Goal: Task Accomplishment & Management: Use online tool/utility

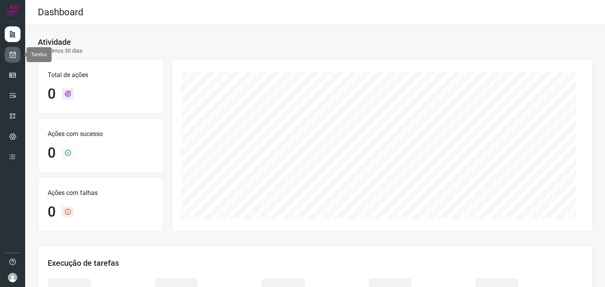
click at [6, 55] on link at bounding box center [13, 55] width 16 height 16
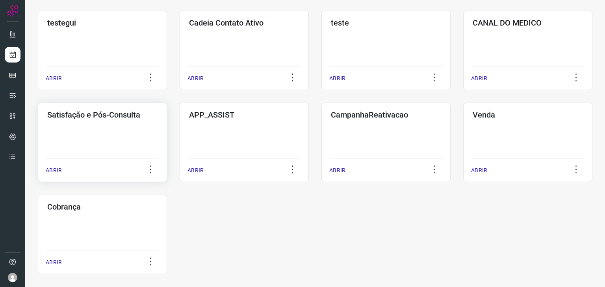
click at [180, 149] on div "Satisfação e Pós-Consulta ABRIR" at bounding box center [244, 143] width 129 height 80
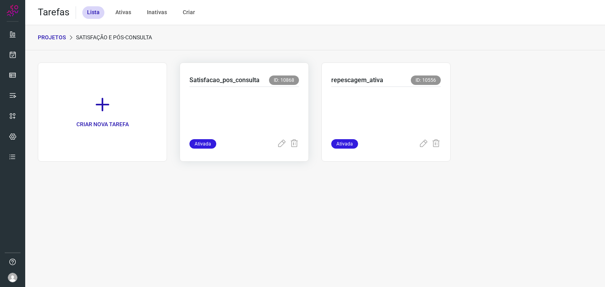
click at [277, 120] on p at bounding box center [243, 111] width 109 height 39
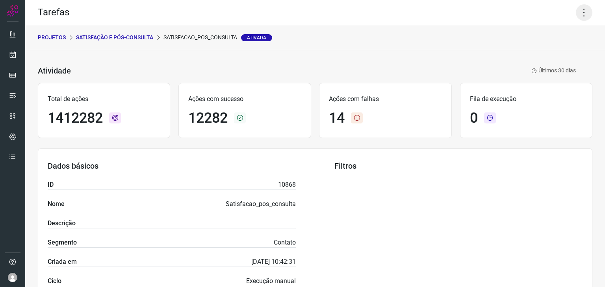
click at [580, 8] on icon at bounding box center [584, 12] width 17 height 17
click at [540, 50] on li "Executar" at bounding box center [550, 51] width 72 height 13
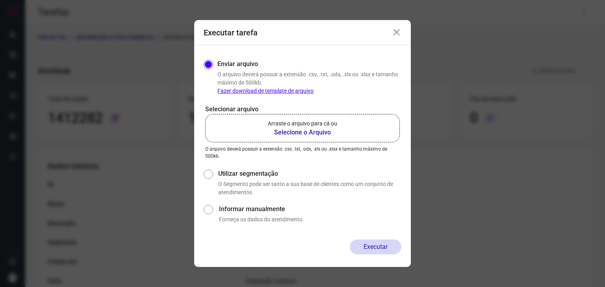
click at [400, 33] on icon at bounding box center [396, 32] width 9 height 9
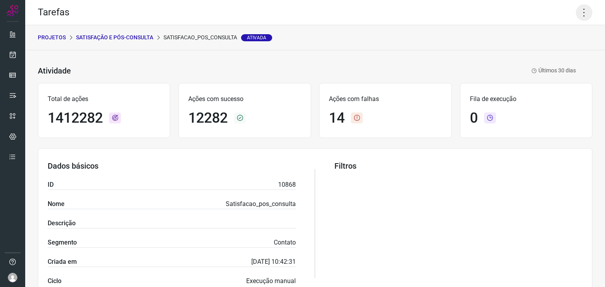
click at [582, 11] on icon at bounding box center [584, 12] width 17 height 17
click at [529, 54] on li "Executar" at bounding box center [550, 51] width 72 height 13
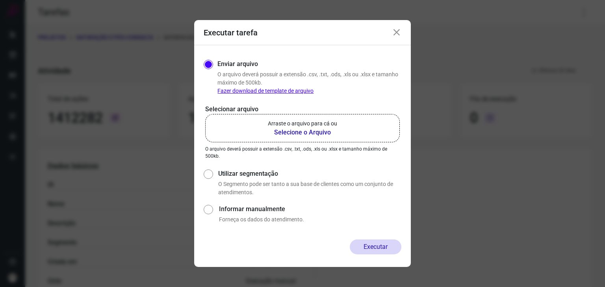
click at [318, 124] on p "Arraste o arquivo para cá ou" at bounding box center [302, 124] width 69 height 8
click at [0, 0] on input "Arraste o arquivo para cá ou Selecione o Arquivo" at bounding box center [0, 0] width 0 height 0
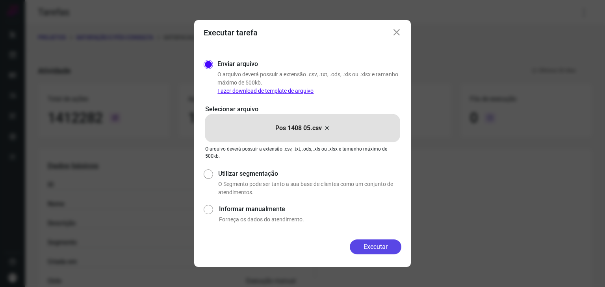
click at [366, 250] on button "Executar" at bounding box center [376, 247] width 52 height 15
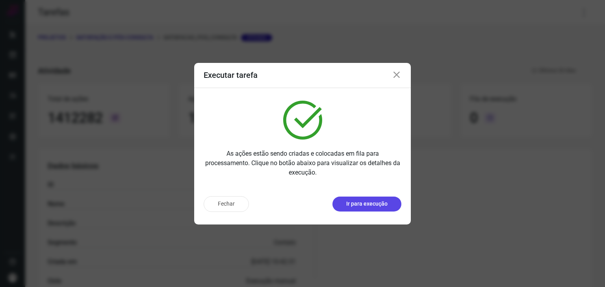
click at [372, 208] on p "Ir para execução" at bounding box center [366, 204] width 41 height 8
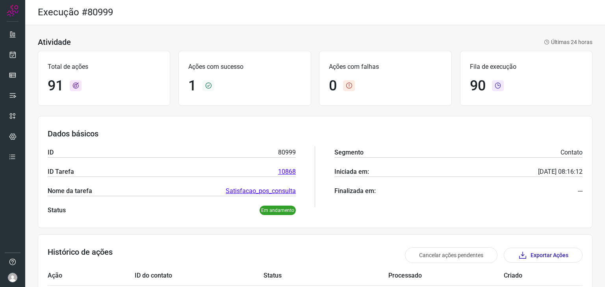
click at [195, 109] on div "Total de ações 91 Ações com sucesso 1 Ações com falhas 0 Fila de execução 90" at bounding box center [315, 78] width 554 height 63
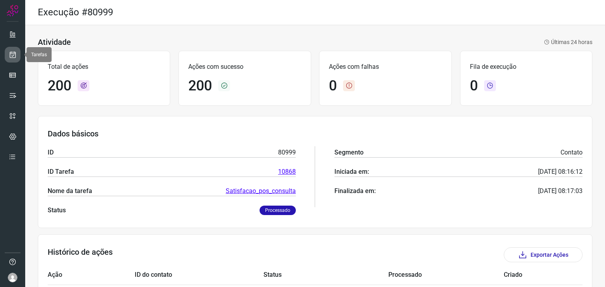
click at [17, 52] on link at bounding box center [13, 55] width 16 height 16
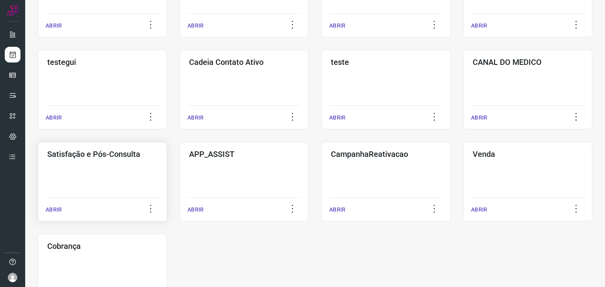
click at [180, 175] on div "Satisfação e Pós-Consulta ABRIR" at bounding box center [244, 182] width 129 height 80
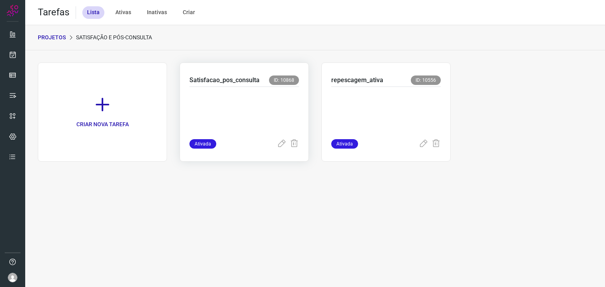
click at [254, 103] on p at bounding box center [243, 111] width 109 height 39
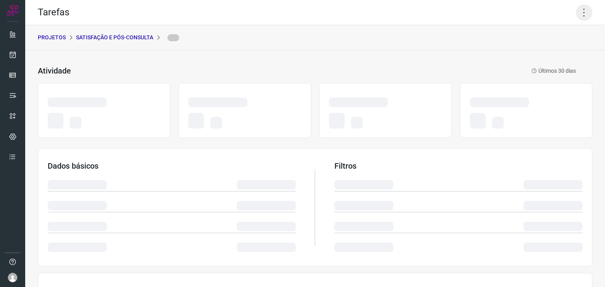
click at [578, 11] on icon at bounding box center [584, 12] width 17 height 17
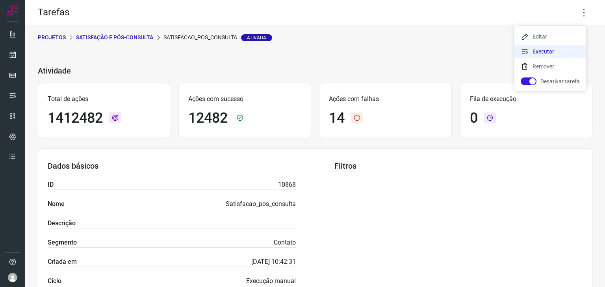
click at [547, 55] on li "Executar" at bounding box center [550, 51] width 72 height 13
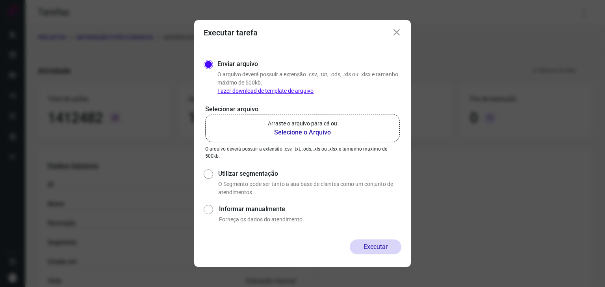
click at [324, 122] on p "Arraste o arquivo para cá ou" at bounding box center [302, 124] width 69 height 8
click at [0, 0] on input "Arraste o arquivo para cá ou Selecione o Arquivo" at bounding box center [0, 0] width 0 height 0
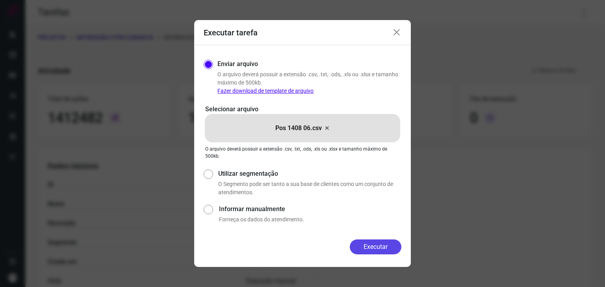
click at [384, 248] on button "Executar" at bounding box center [376, 247] width 52 height 15
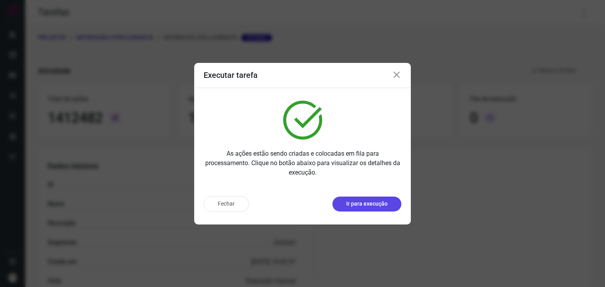
click at [350, 205] on p "Ir para execução" at bounding box center [366, 204] width 41 height 8
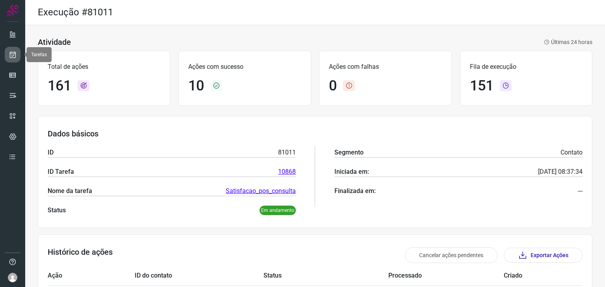
click at [10, 58] on icon at bounding box center [13, 55] width 8 height 8
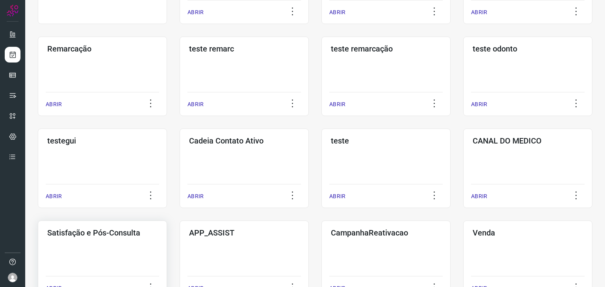
click at [180, 255] on div "Satisfação e Pós-Consulta ABRIR" at bounding box center [244, 261] width 129 height 80
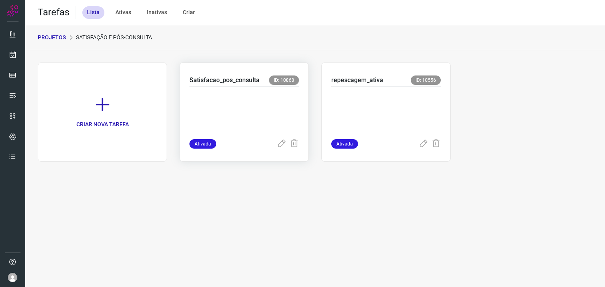
click at [256, 117] on p at bounding box center [243, 111] width 109 height 39
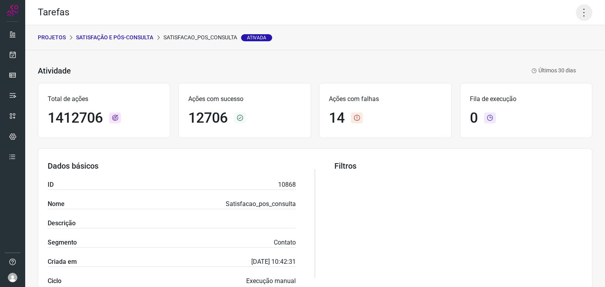
click at [578, 11] on icon at bounding box center [584, 12] width 17 height 17
click at [540, 54] on li "Executar" at bounding box center [550, 51] width 72 height 13
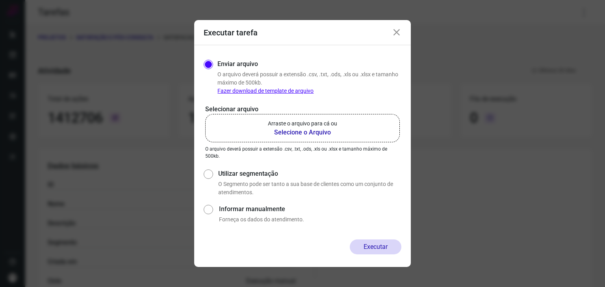
click at [357, 131] on label "Arraste o arquivo para cá ou Selecione o Arquivo" at bounding box center [302, 128] width 195 height 28
click at [0, 0] on input "Arraste o arquivo para cá ou Selecione o Arquivo" at bounding box center [0, 0] width 0 height 0
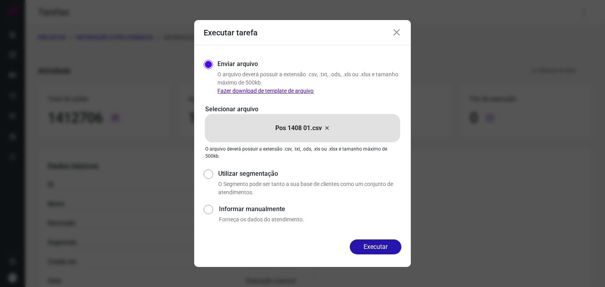
click at [395, 33] on icon at bounding box center [396, 32] width 9 height 9
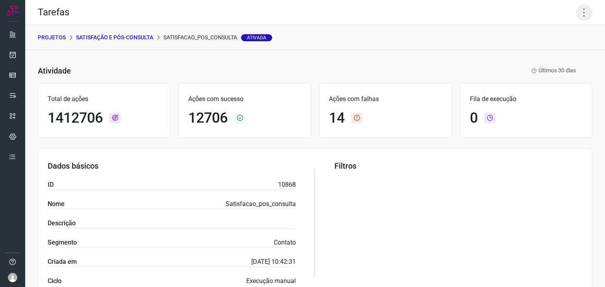
click at [576, 11] on icon at bounding box center [584, 12] width 17 height 17
click at [537, 47] on li "Executar" at bounding box center [550, 51] width 72 height 13
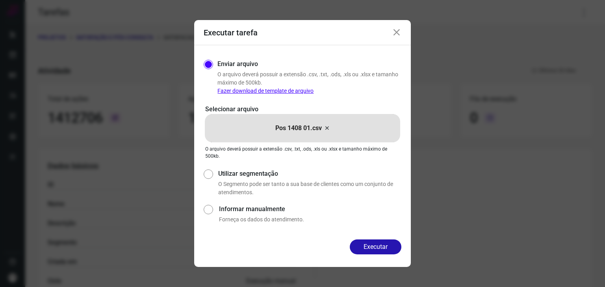
click at [324, 128] on icon at bounding box center [327, 128] width 6 height 9
click at [0, 0] on input "Pos 1408 01.csv" at bounding box center [0, 0] width 0 height 0
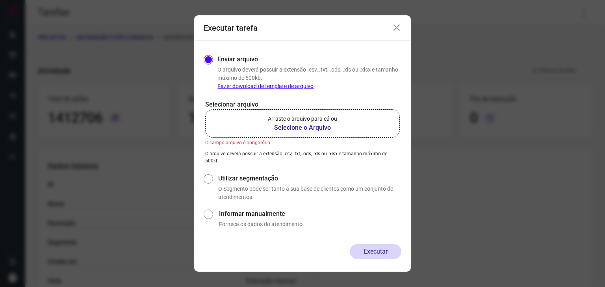
click at [397, 29] on icon at bounding box center [396, 27] width 9 height 9
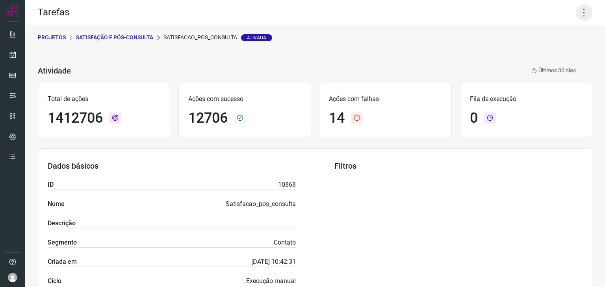
click at [576, 17] on icon at bounding box center [584, 12] width 17 height 17
click at [540, 51] on li "Executar" at bounding box center [550, 51] width 72 height 13
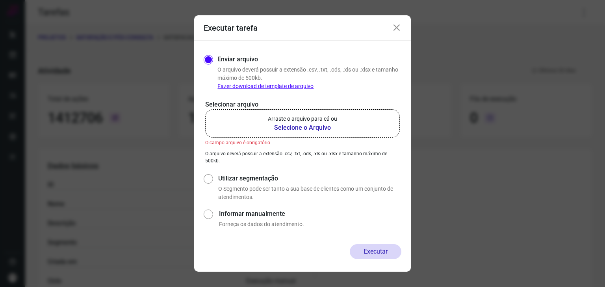
click at [301, 120] on p "Arraste o arquivo para cá ou" at bounding box center [302, 119] width 69 height 8
click at [0, 0] on input "Arraste o arquivo para cá ou Selecione o Arquivo" at bounding box center [0, 0] width 0 height 0
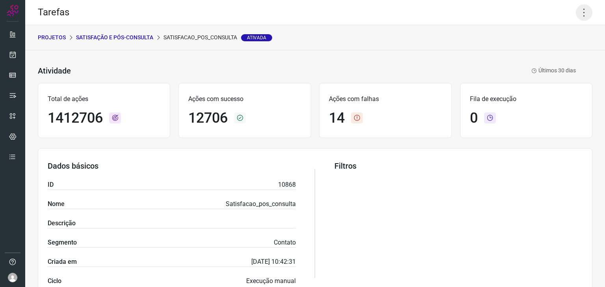
click at [576, 16] on icon at bounding box center [584, 12] width 17 height 17
click at [548, 52] on li "Executar" at bounding box center [550, 51] width 72 height 13
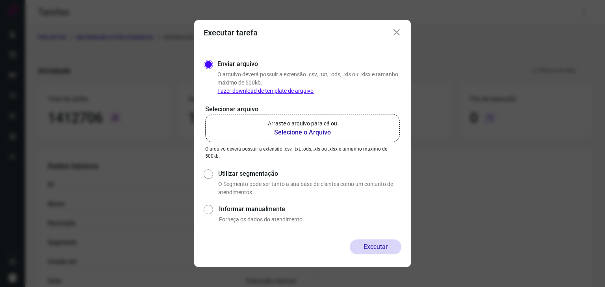
click at [312, 138] on label "Arraste o arquivo para cá ou Selecione o Arquivo" at bounding box center [302, 128] width 195 height 28
click at [0, 0] on input "Arraste o arquivo para cá ou Selecione o Arquivo" at bounding box center [0, 0] width 0 height 0
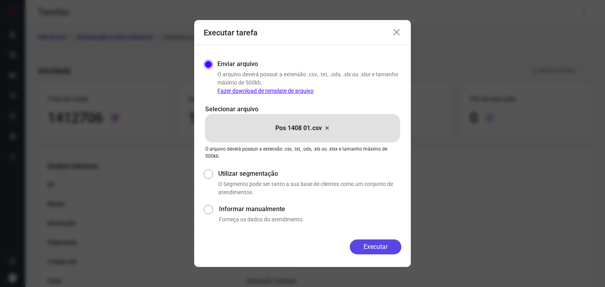
click at [371, 245] on button "Executar" at bounding box center [376, 247] width 52 height 15
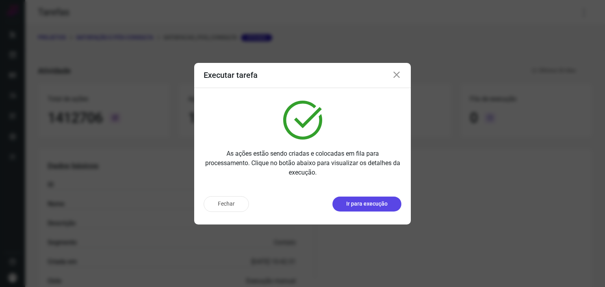
click at [378, 207] on p "Ir para execução" at bounding box center [366, 204] width 41 height 8
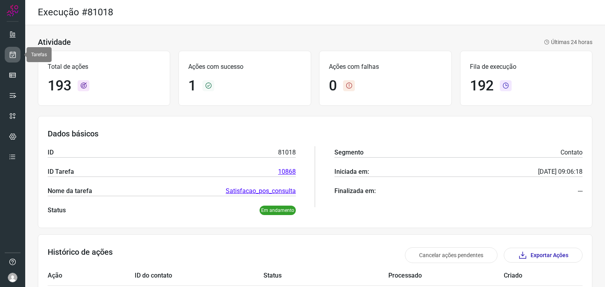
click at [12, 54] on icon at bounding box center [13, 55] width 8 height 8
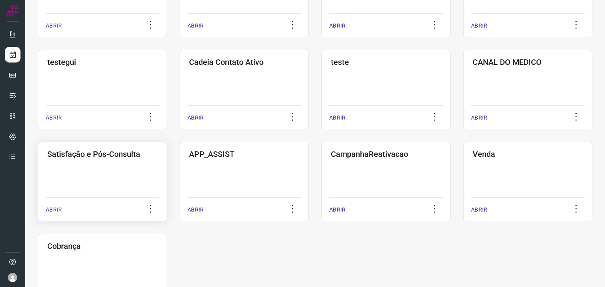
click at [180, 176] on div "Satisfação e Pós-Consulta ABRIR" at bounding box center [244, 182] width 129 height 80
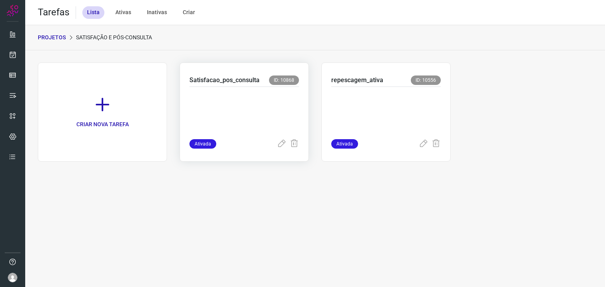
click at [242, 120] on p at bounding box center [243, 111] width 109 height 39
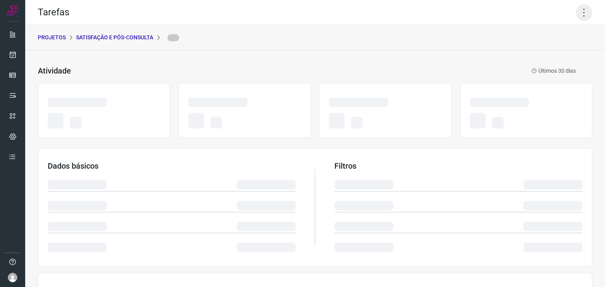
click at [578, 12] on icon at bounding box center [584, 12] width 17 height 17
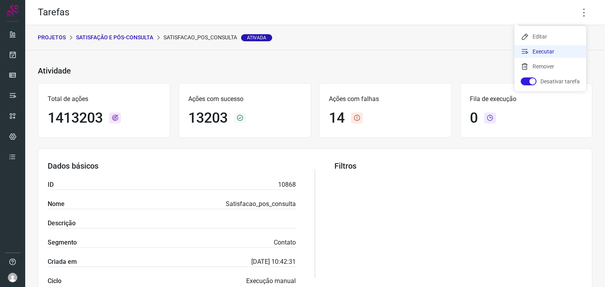
click at [554, 52] on li "Executar" at bounding box center [550, 51] width 72 height 13
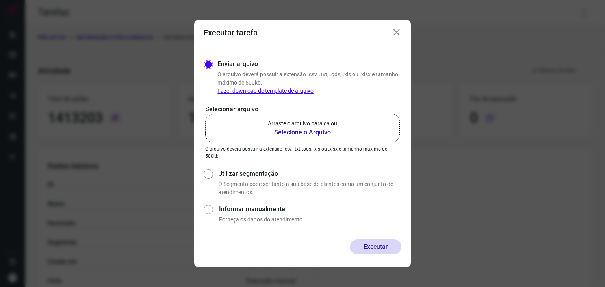
click at [343, 135] on label "Arraste o arquivo para cá ou Selecione o Arquivo" at bounding box center [302, 128] width 195 height 28
click at [0, 0] on input "Arraste o arquivo para cá ou Selecione o Arquivo" at bounding box center [0, 0] width 0 height 0
click at [400, 33] on icon at bounding box center [396, 32] width 9 height 9
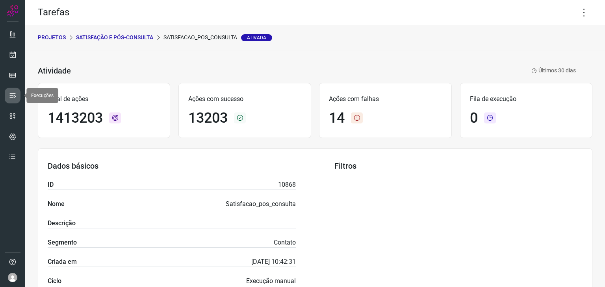
click at [12, 98] on icon at bounding box center [13, 96] width 8 height 8
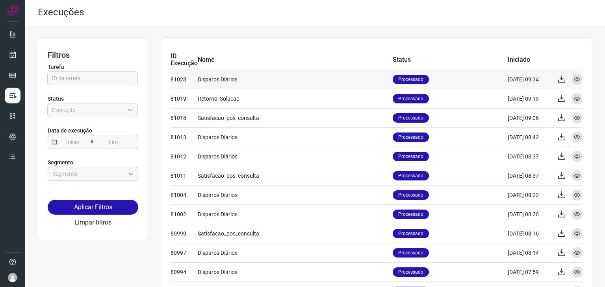
click at [396, 76] on p "Processado" at bounding box center [411, 79] width 36 height 9
click at [532, 77] on td "15/08/25 09:34" at bounding box center [529, 79] width 43 height 19
click at [403, 78] on p "Processado" at bounding box center [411, 79] width 36 height 9
click at [574, 78] on icon at bounding box center [577, 79] width 6 height 6
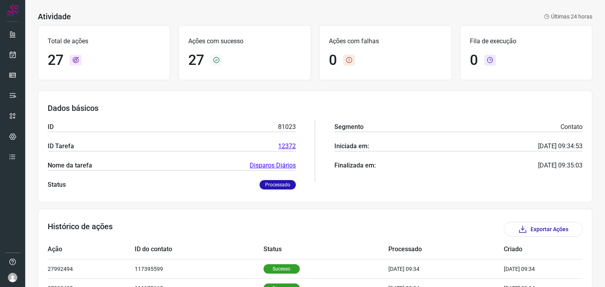
scroll to position [39, 0]
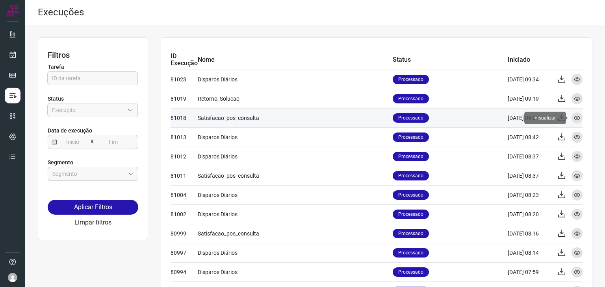
click at [574, 119] on icon at bounding box center [577, 118] width 6 height 6
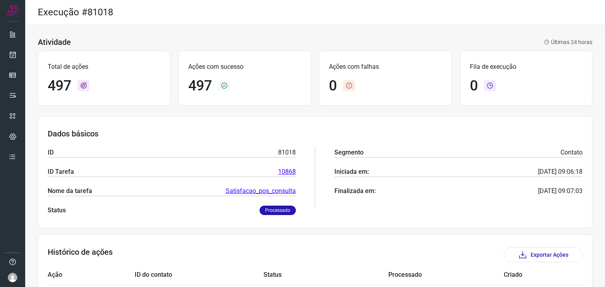
click at [253, 191] on link "Satisfacao_pos_consulta" at bounding box center [261, 191] width 70 height 9
click at [15, 54] on icon at bounding box center [13, 55] width 8 height 8
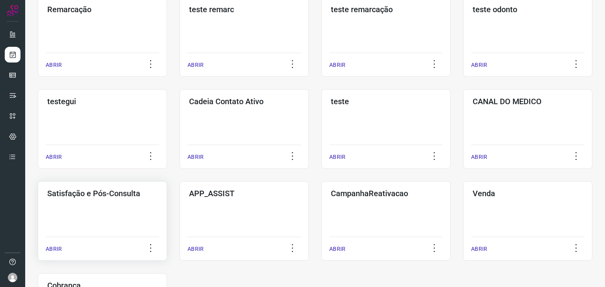
click at [180, 211] on div "Satisfação e Pós-Consulta ABRIR" at bounding box center [244, 222] width 129 height 80
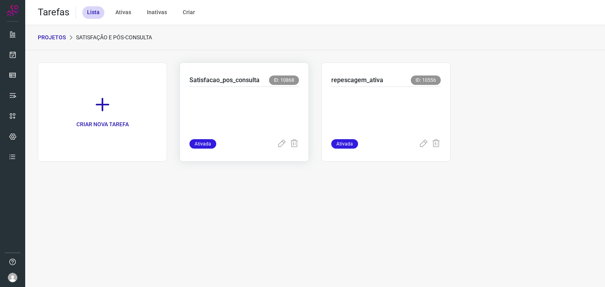
click at [262, 95] on p at bounding box center [243, 111] width 109 height 39
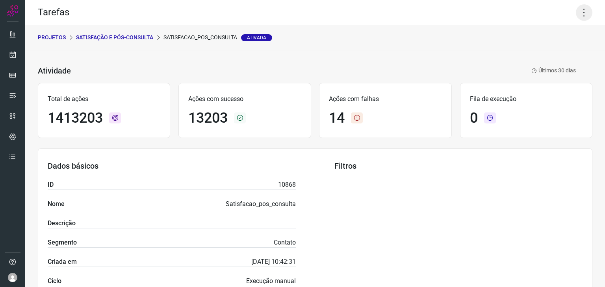
click at [576, 11] on icon at bounding box center [584, 12] width 17 height 17
click at [524, 54] on icon at bounding box center [525, 52] width 8 height 8
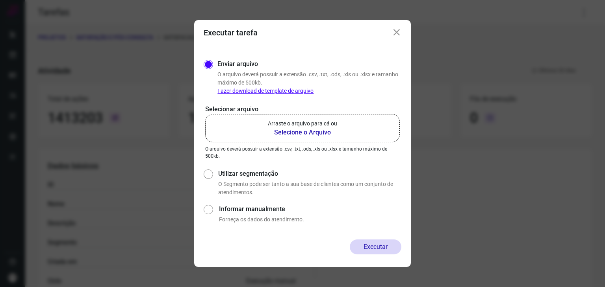
click at [260, 126] on label "Arraste o arquivo para cá ou Selecione o Arquivo" at bounding box center [302, 128] width 195 height 28
click at [0, 0] on input "Arraste o arquivo para cá ou Selecione o Arquivo" at bounding box center [0, 0] width 0 height 0
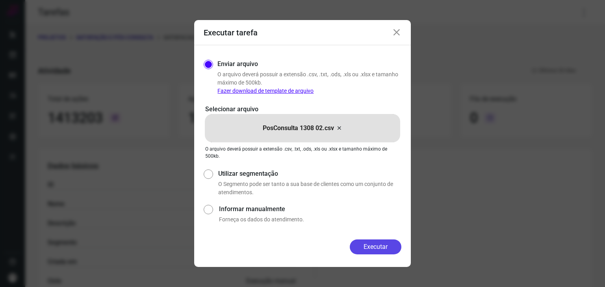
click at [374, 248] on button "Executar" at bounding box center [376, 247] width 52 height 15
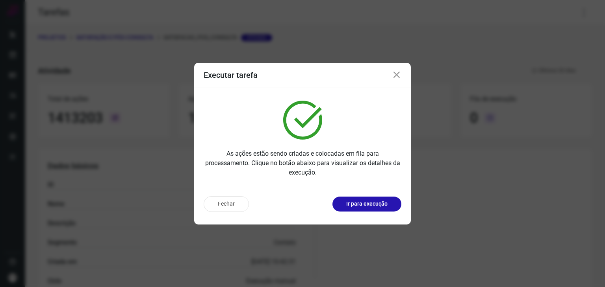
click at [380, 208] on p "Ir para execução" at bounding box center [366, 204] width 41 height 8
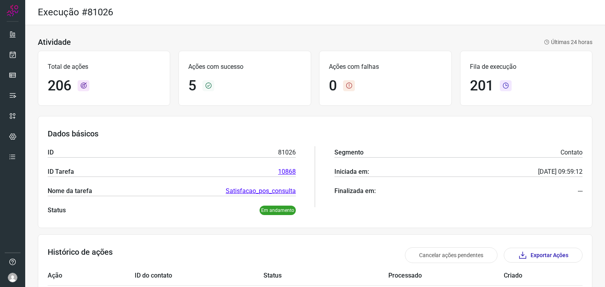
click at [321, 121] on div "Dados básicos ID 81026 ID Tarefa 10868 Nome da tarefa Satisfacao_pos_consulta S…" at bounding box center [315, 172] width 554 height 112
